Goal: Find specific page/section: Find specific page/section

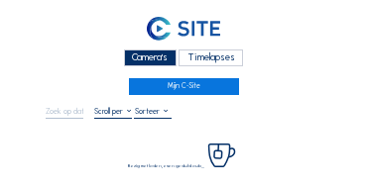
click at [138, 57] on div "Camera's" at bounding box center [150, 58] width 53 height 17
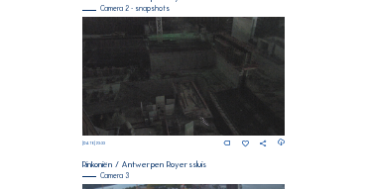
scroll to position [640, 0]
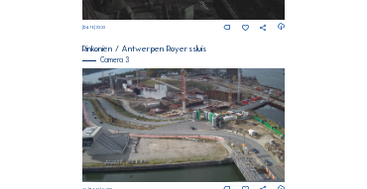
click at [150, 92] on img at bounding box center [183, 125] width 203 height 114
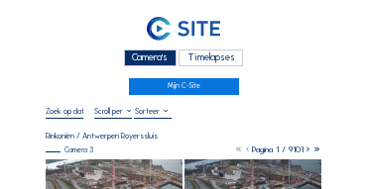
click at [140, 59] on div "Camera's" at bounding box center [150, 58] width 53 height 17
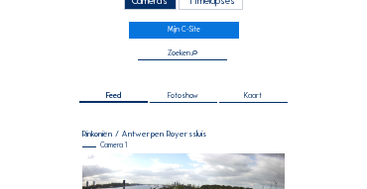
scroll to position [119, 0]
